Goal: Use online tool/utility

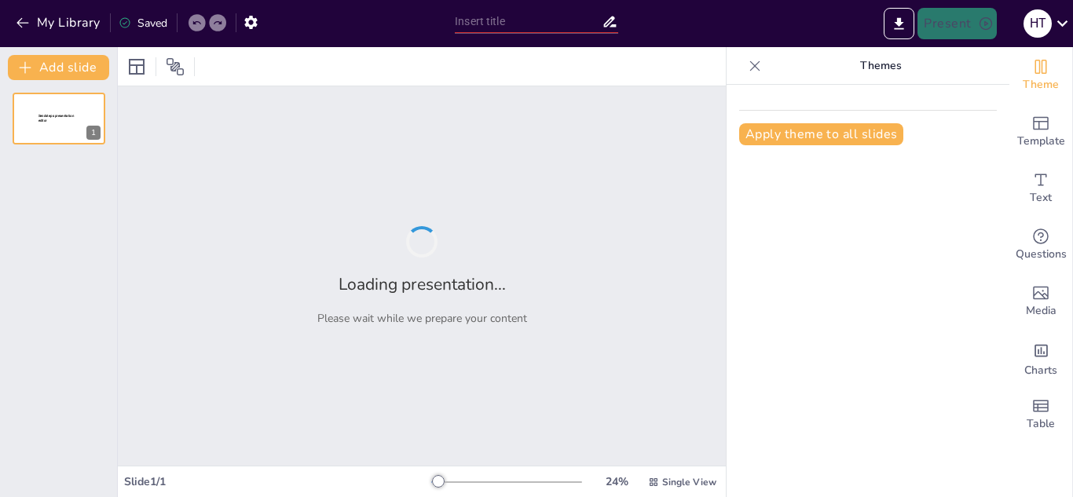
type input "Impacto de la Gestión Financiera en el Desarrollo Local: Un Estudio en Distrito…"
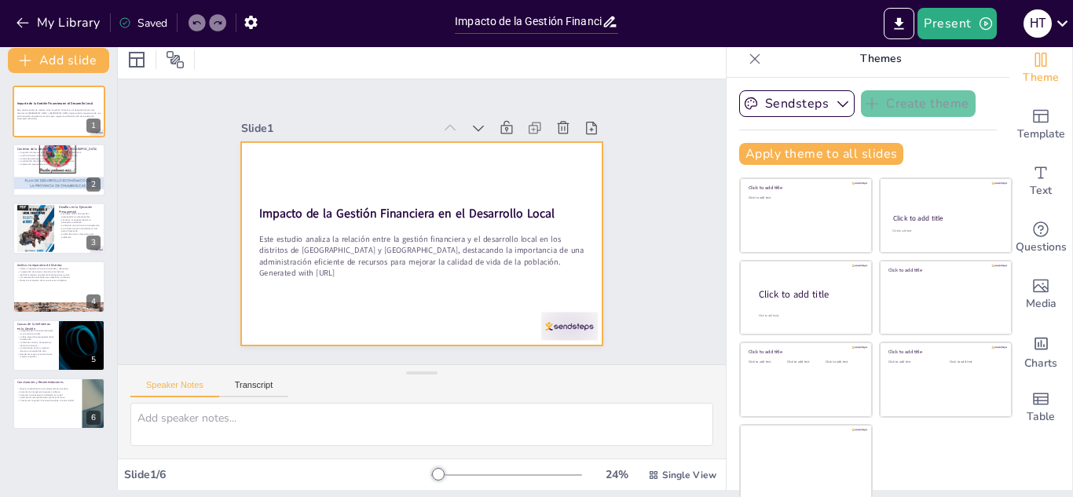
scroll to position [9, 0]
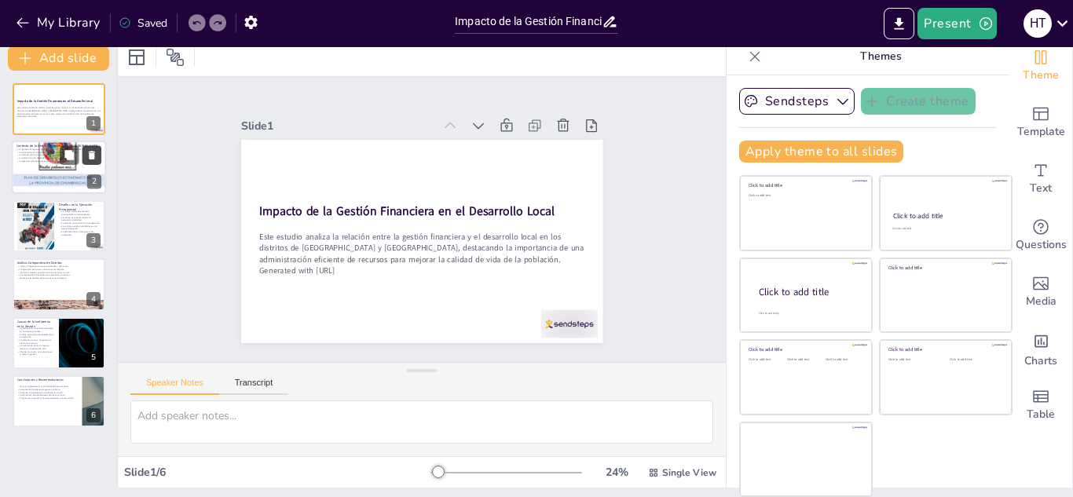
click at [83, 158] on button at bounding box center [91, 155] width 19 height 19
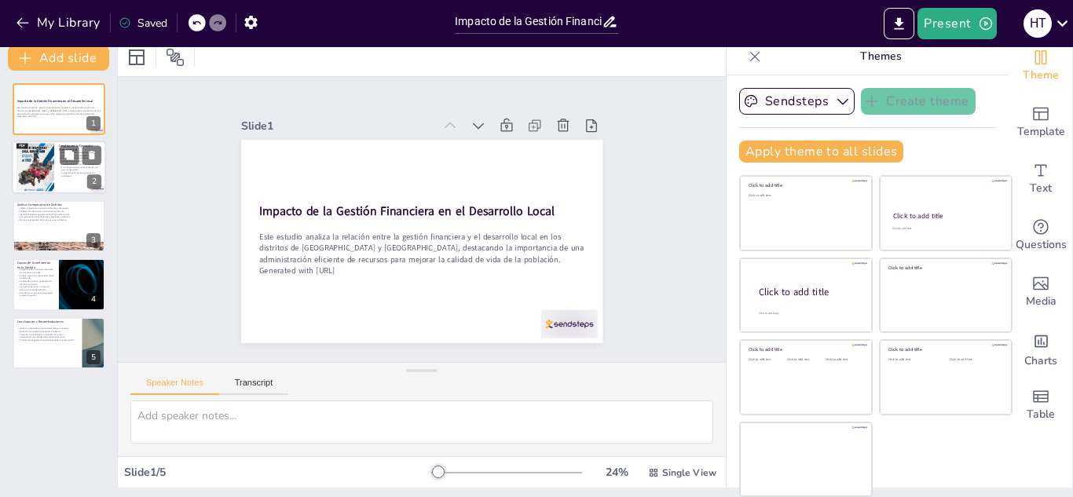
click at [39, 165] on div at bounding box center [35, 168] width 38 height 50
type textarea "Lor ipsum dolorsi am consectet adipiscingel sed do eiusmodte in ut laboreetdo m…"
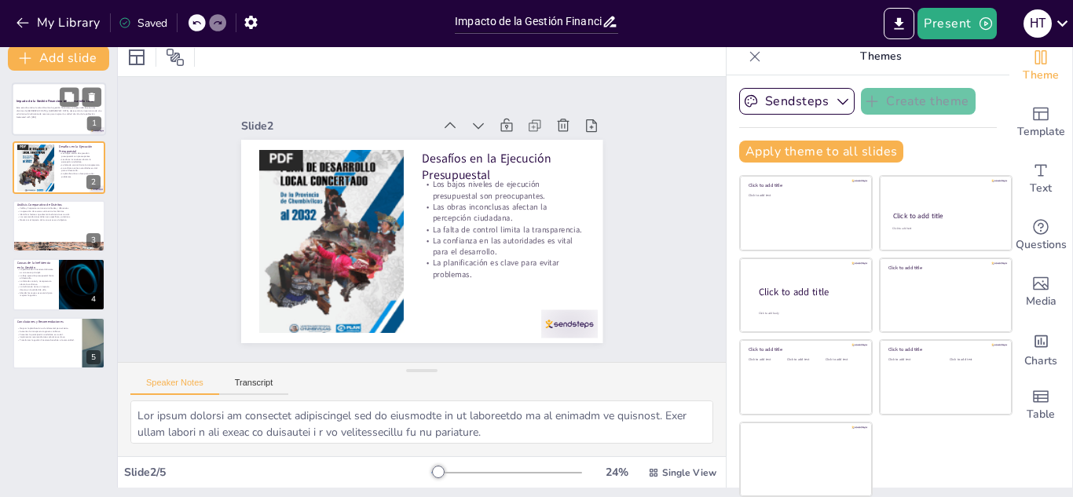
click at [49, 101] on strong "Impacto de la Gestión Financiera en el Desarrollo Local" at bounding box center [54, 101] width 77 height 4
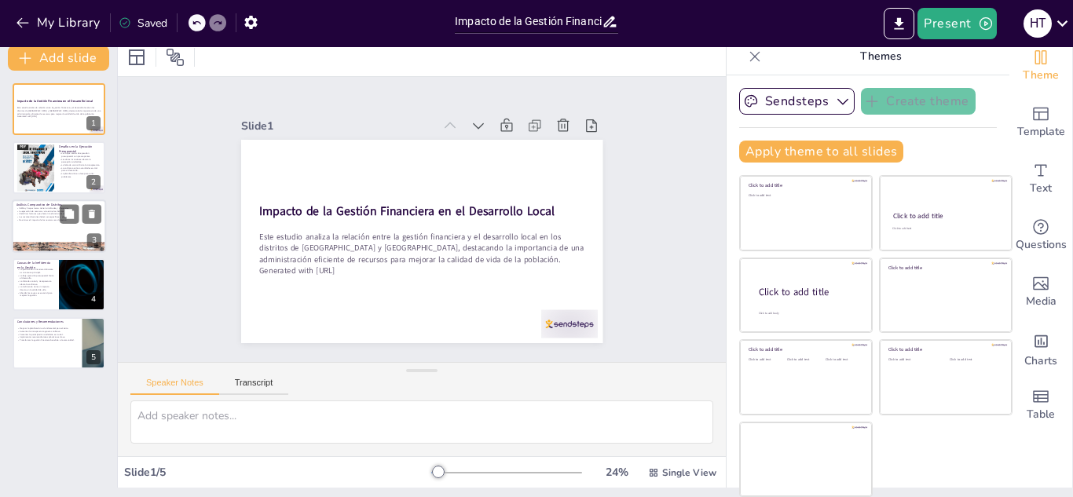
click at [42, 214] on p "Identificar factores que afectan la eficiencia es crucial." at bounding box center [58, 213] width 85 height 3
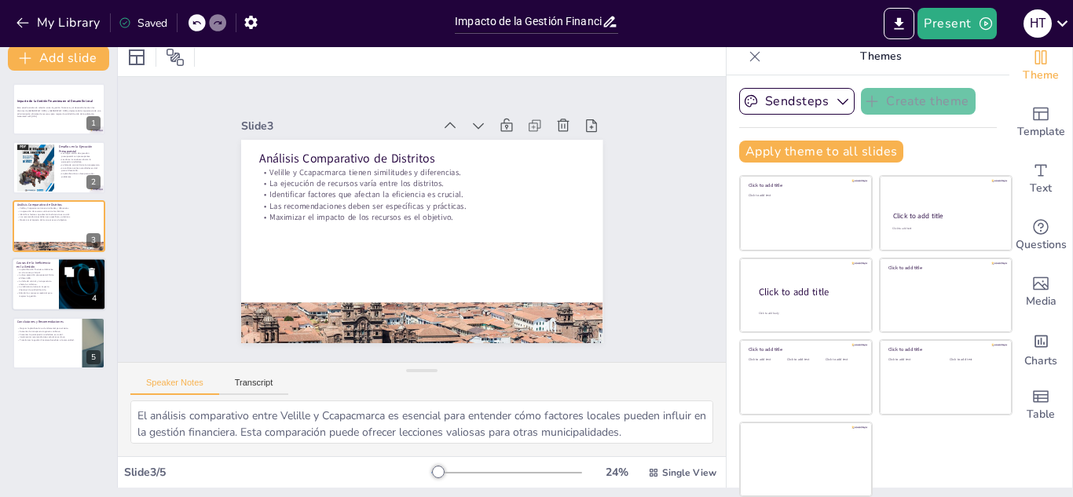
click at [52, 287] on p "La ineficiencia tiene un impacto directo en la calidad de vida." at bounding box center [35, 288] width 38 height 5
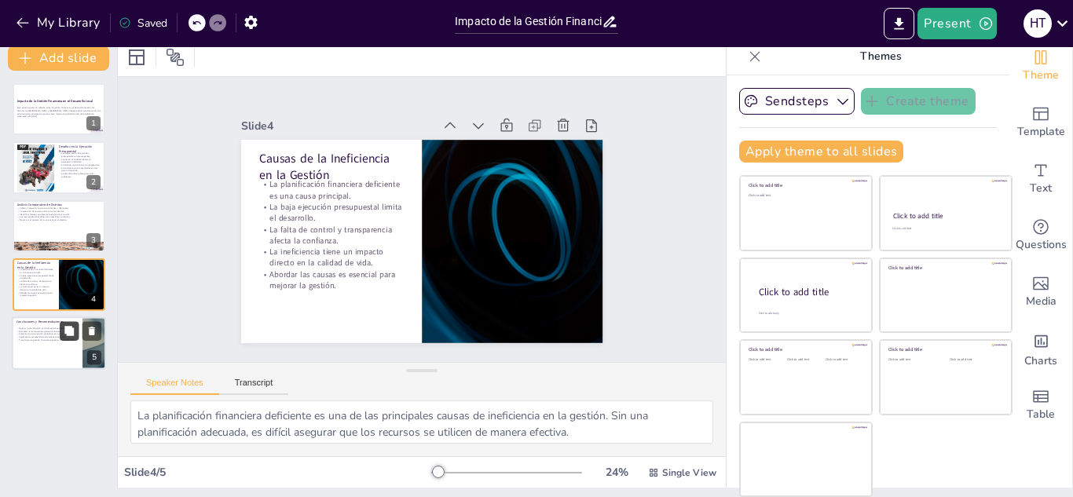
click at [60, 331] on button at bounding box center [69, 330] width 19 height 19
type textarea "Mejorar la planificación es fundamental para asegurar que los proyectos respond…"
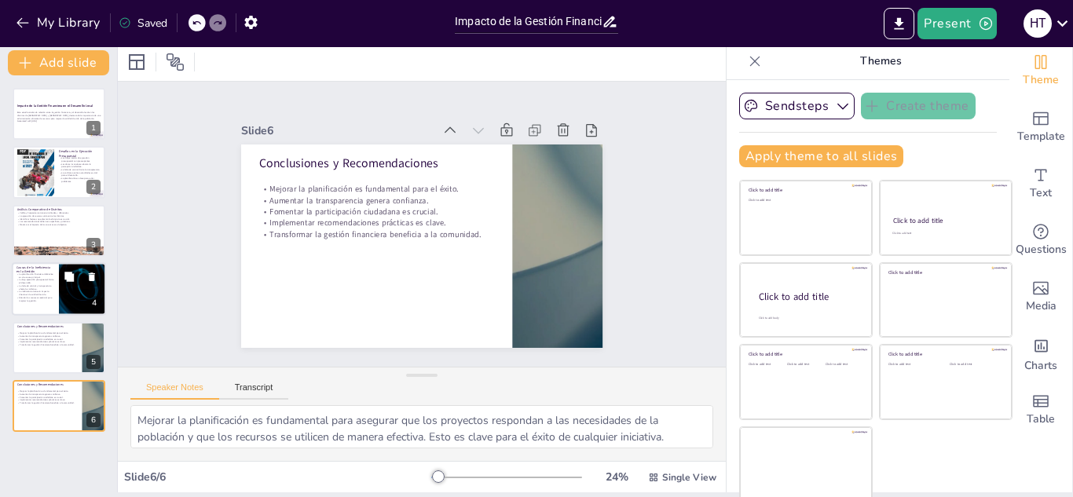
scroll to position [0, 0]
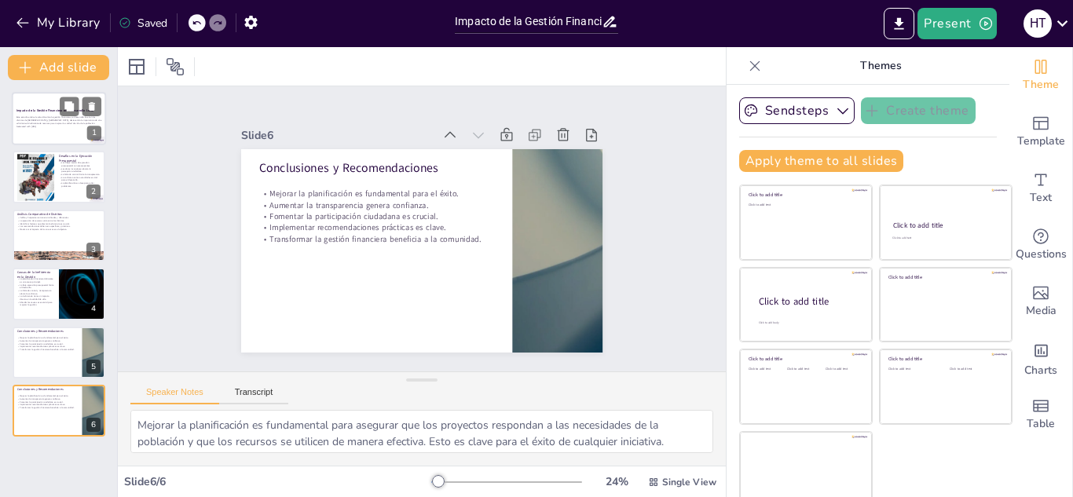
click at [46, 120] on p "Este estudio analiza la relación entre la gestión financiera y el desarrollo lo…" at bounding box center [58, 120] width 85 height 9
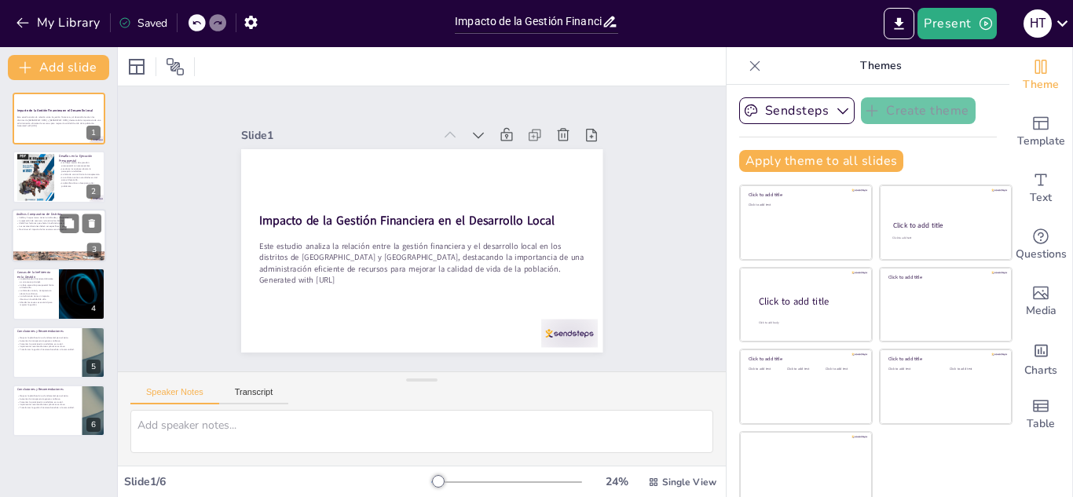
click at [47, 211] on p "Análisis Comparativo de Distritos" at bounding box center [58, 213] width 85 height 5
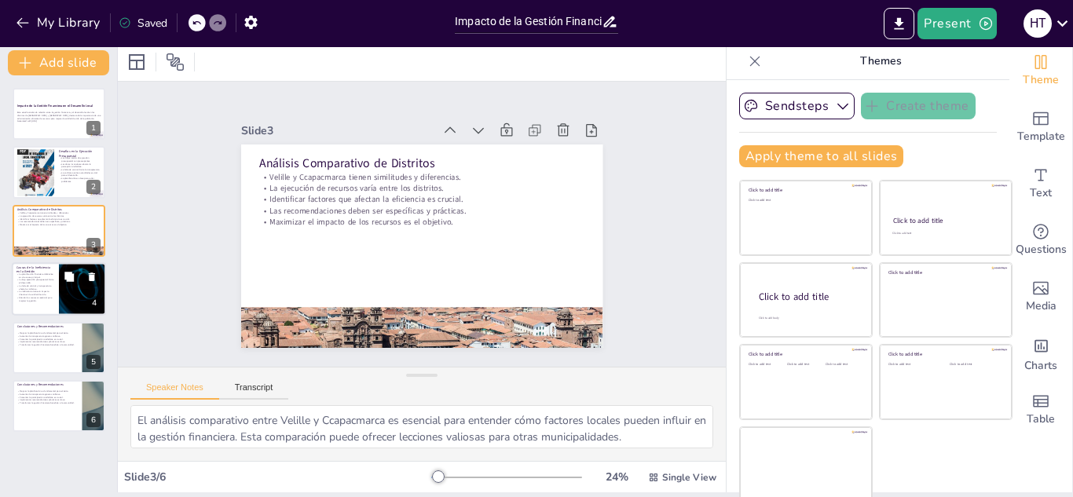
scroll to position [9, 0]
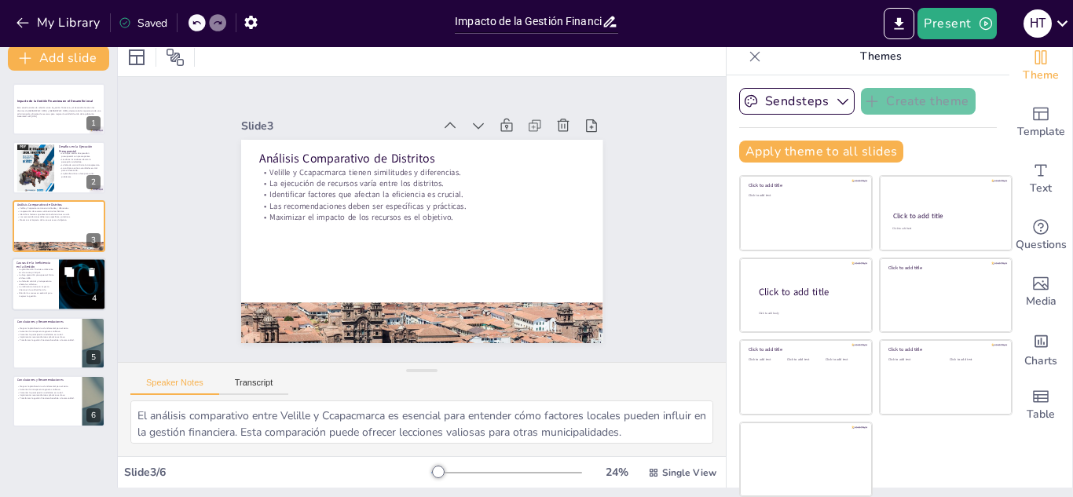
click at [35, 282] on p "La falta de control y transparencia afecta la confianza." at bounding box center [35, 282] width 38 height 5
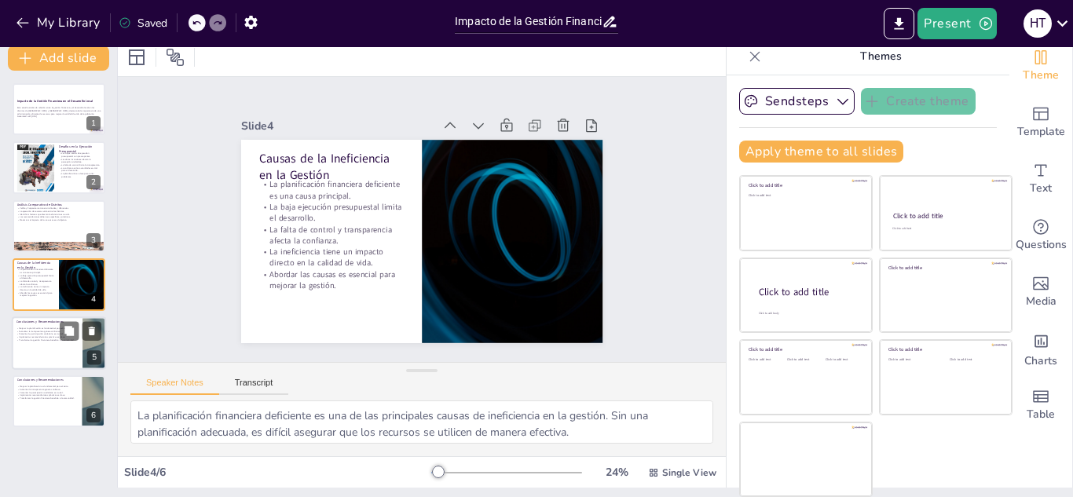
click at [49, 348] on div at bounding box center [59, 342] width 94 height 53
type textarea "Mejorar la planificación es fundamental para asegurar que los proyectos respond…"
